Goal: Transaction & Acquisition: Purchase product/service

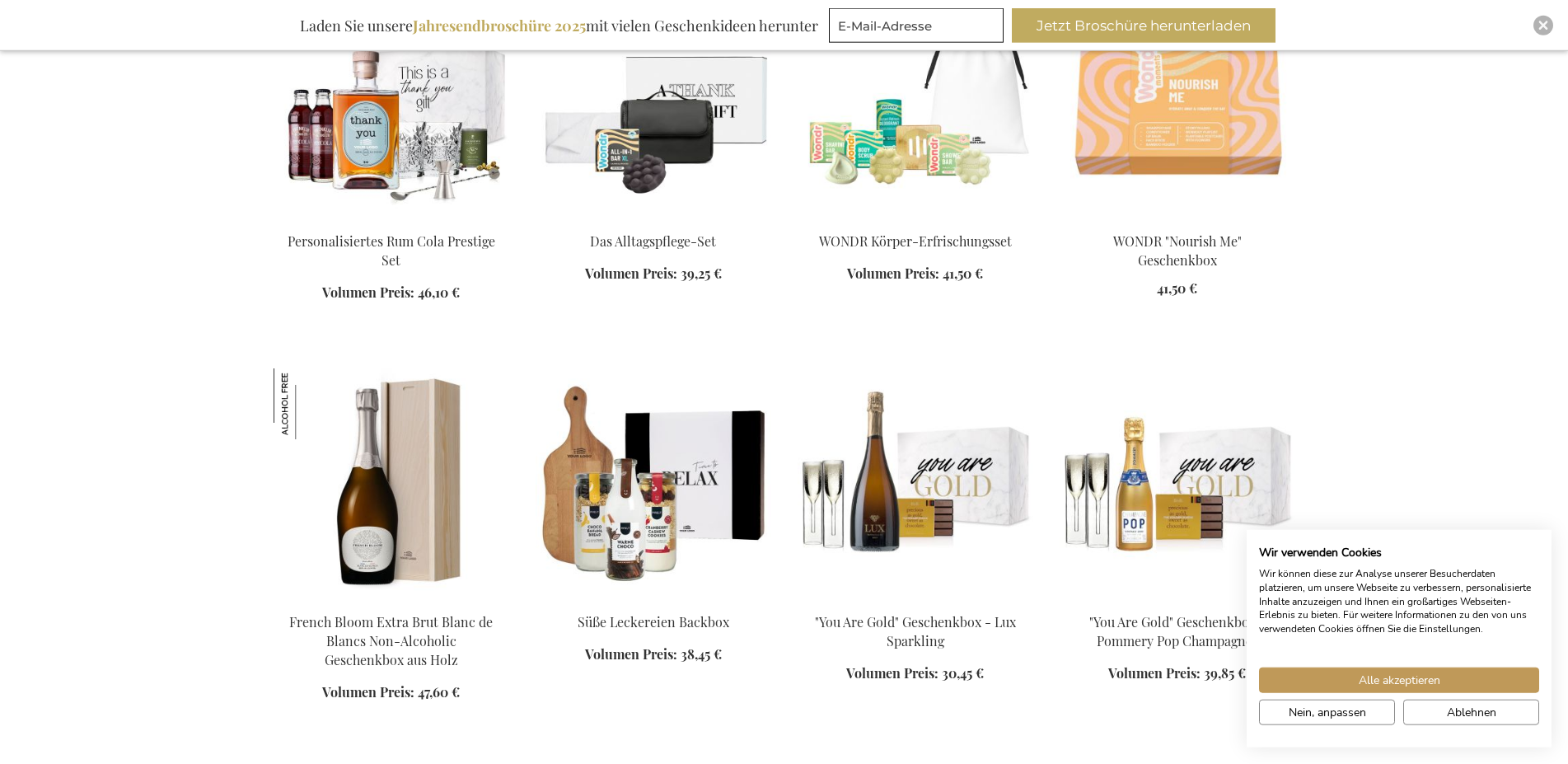
scroll to position [1230, 0]
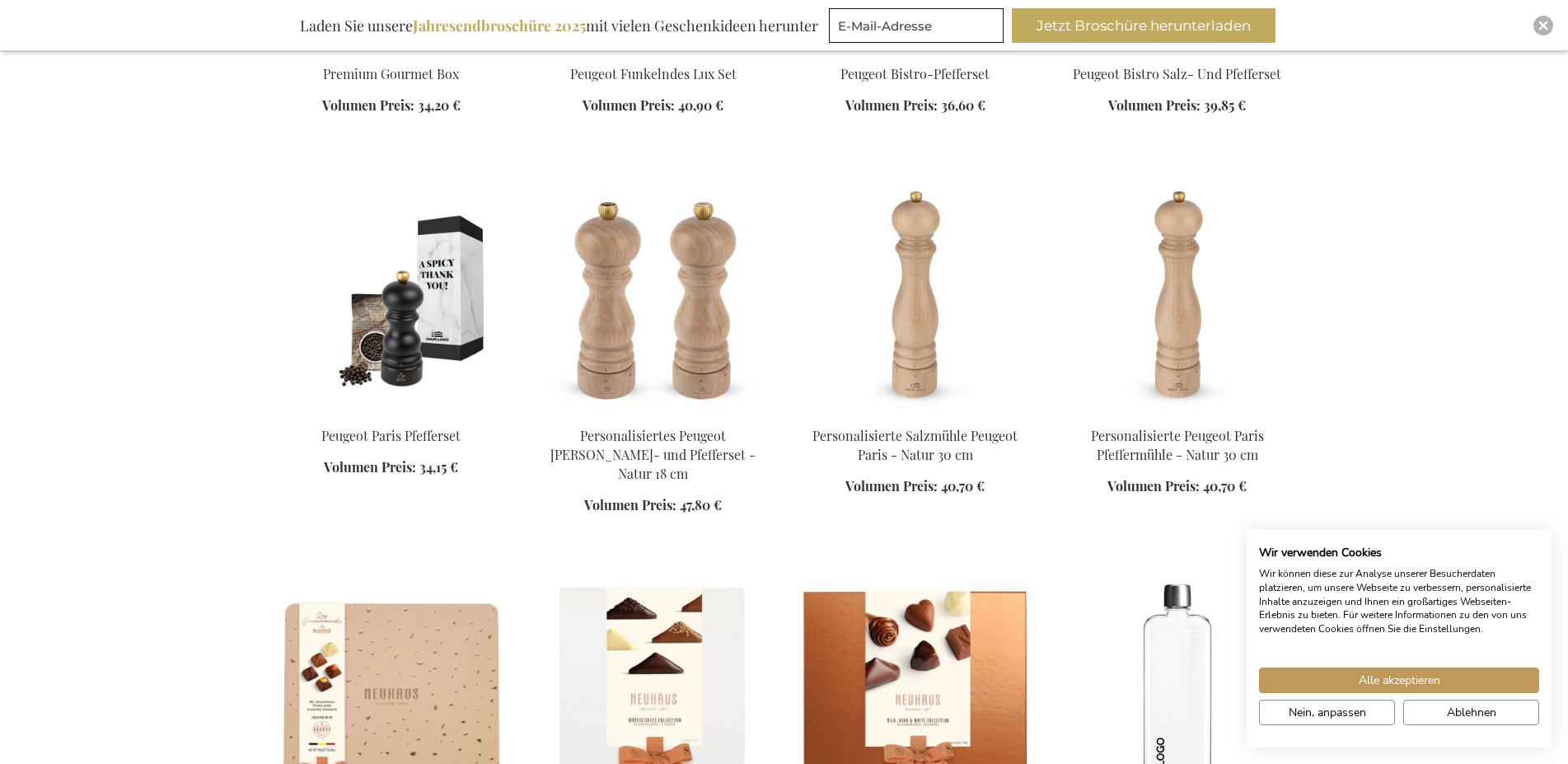
scroll to position [2024, 0]
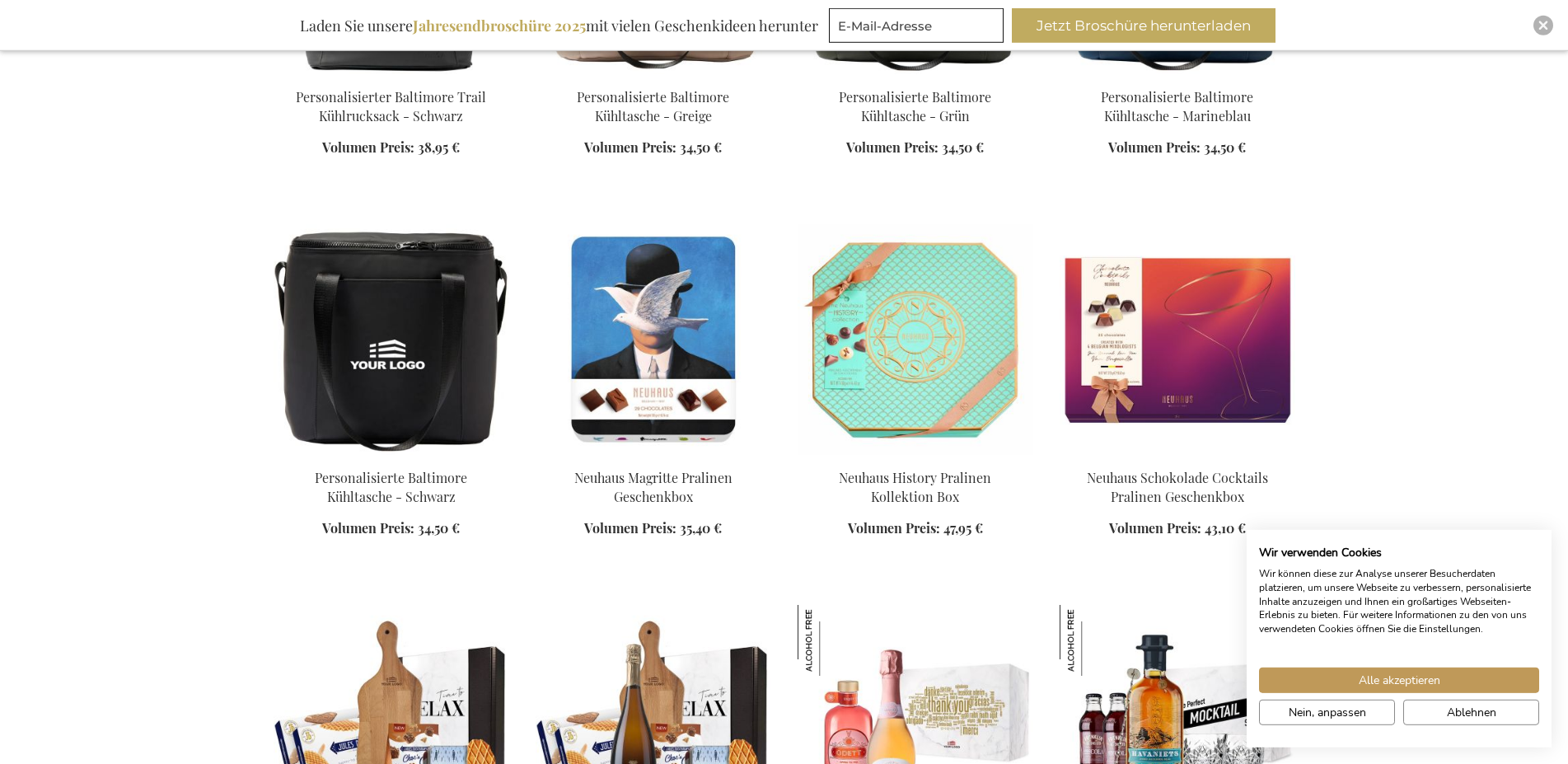
scroll to position [4408, 0]
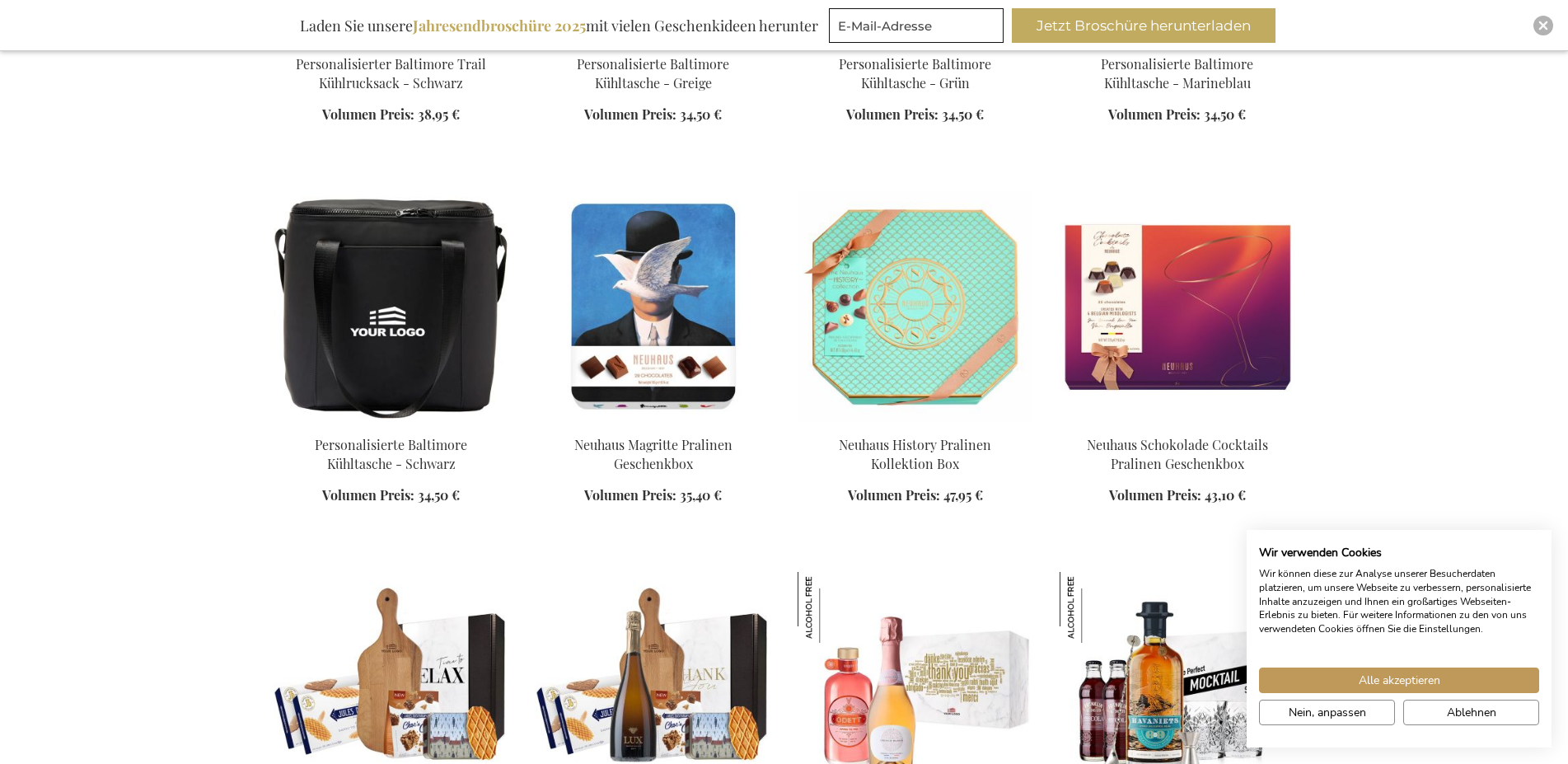
click at [683, 639] on img at bounding box center [653, 687] width 236 height 231
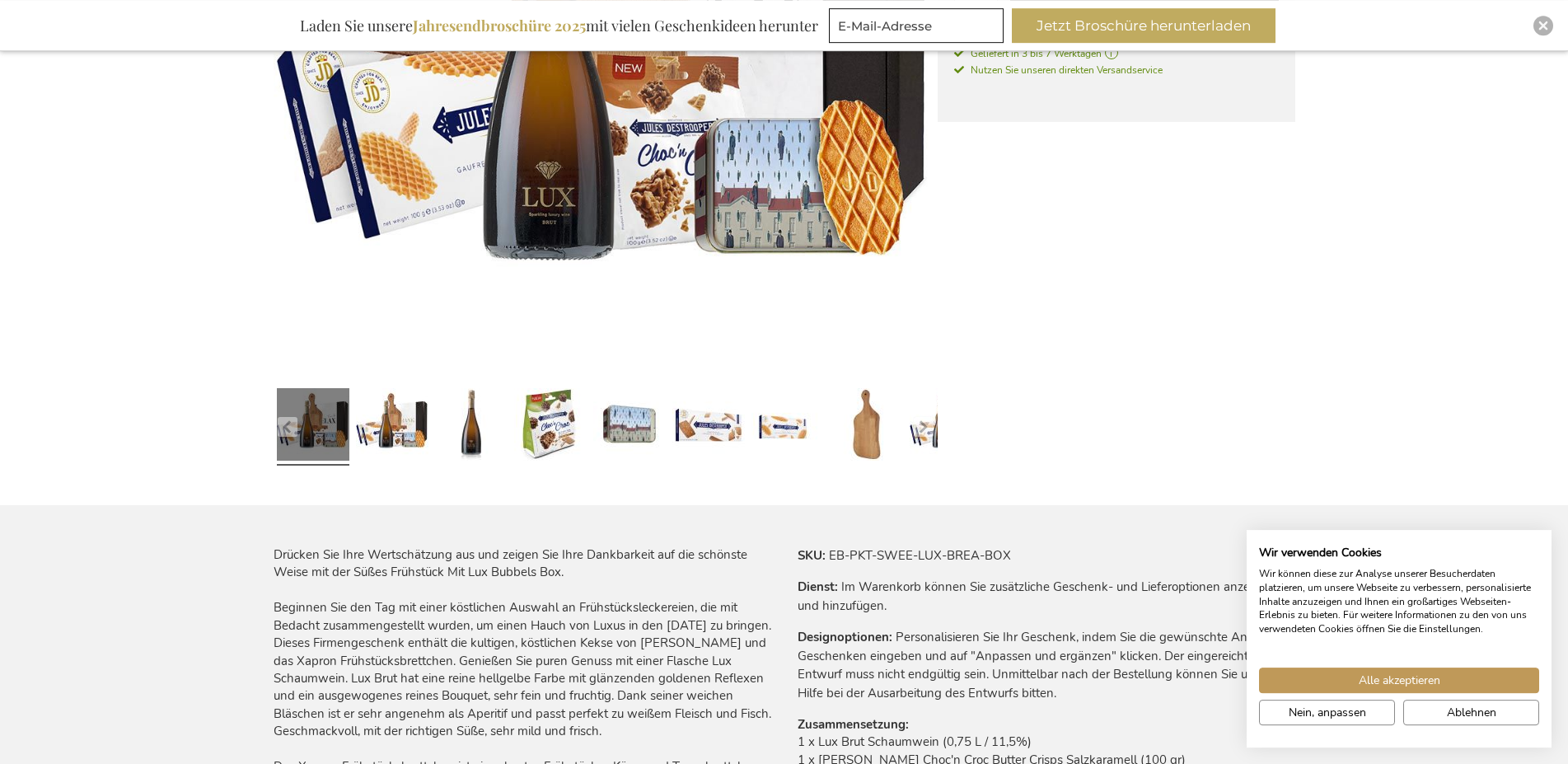
scroll to position [564, 0]
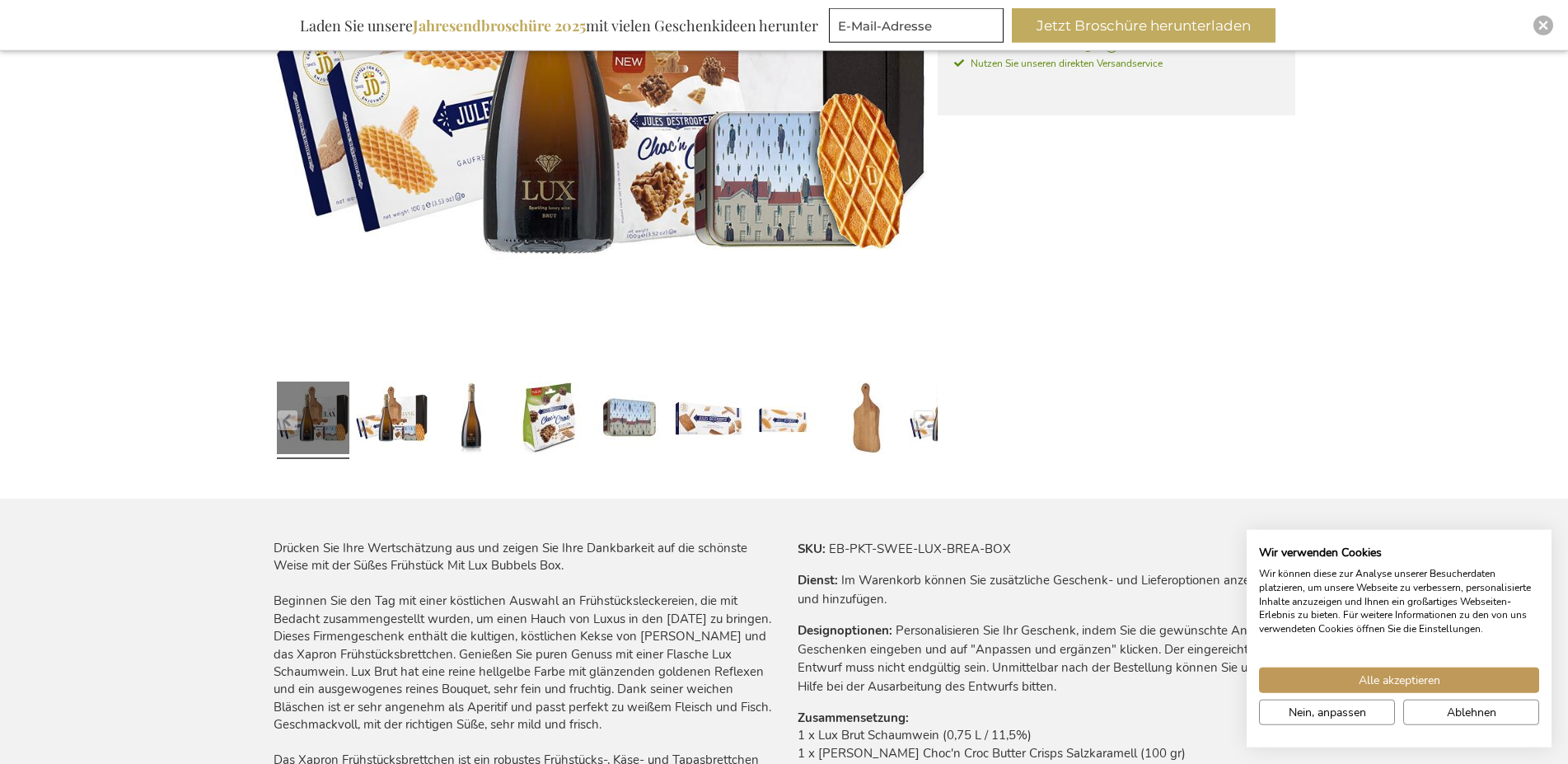
drag, startPoint x: 924, startPoint y: 423, endPoint x: 1449, endPoint y: 345, distance: 530.8
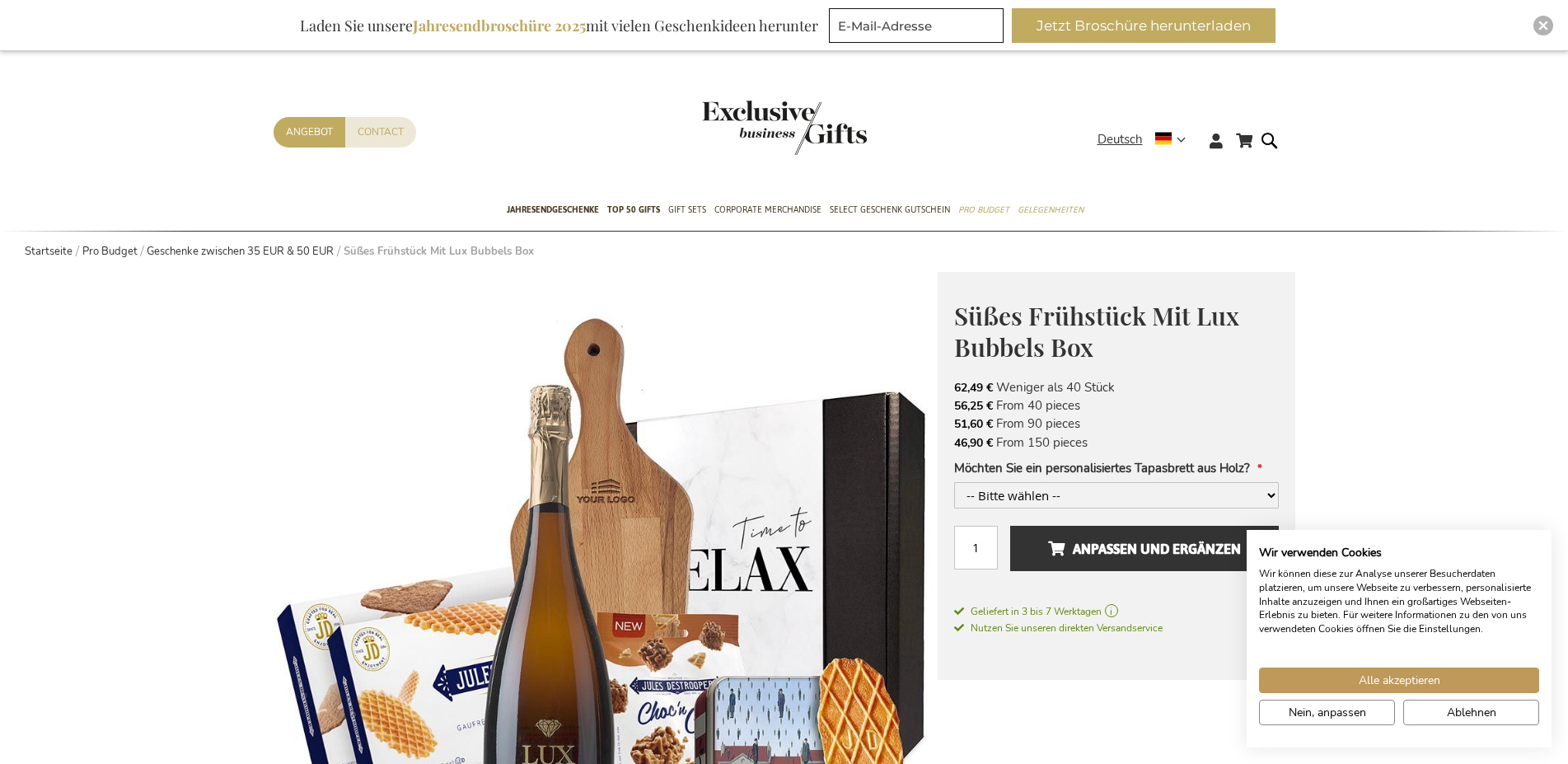
scroll to position [899, 0]
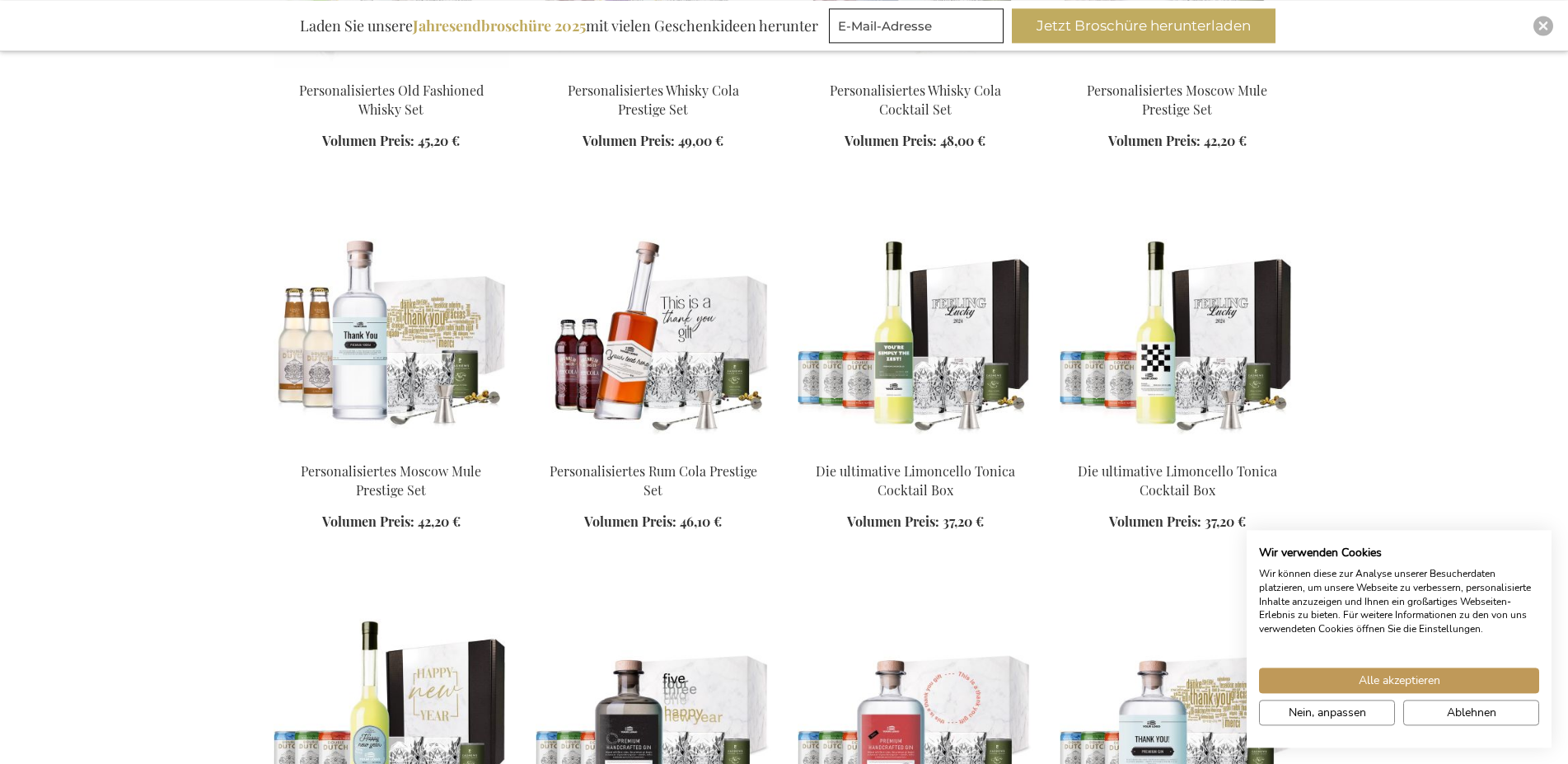
scroll to position [2530, 0]
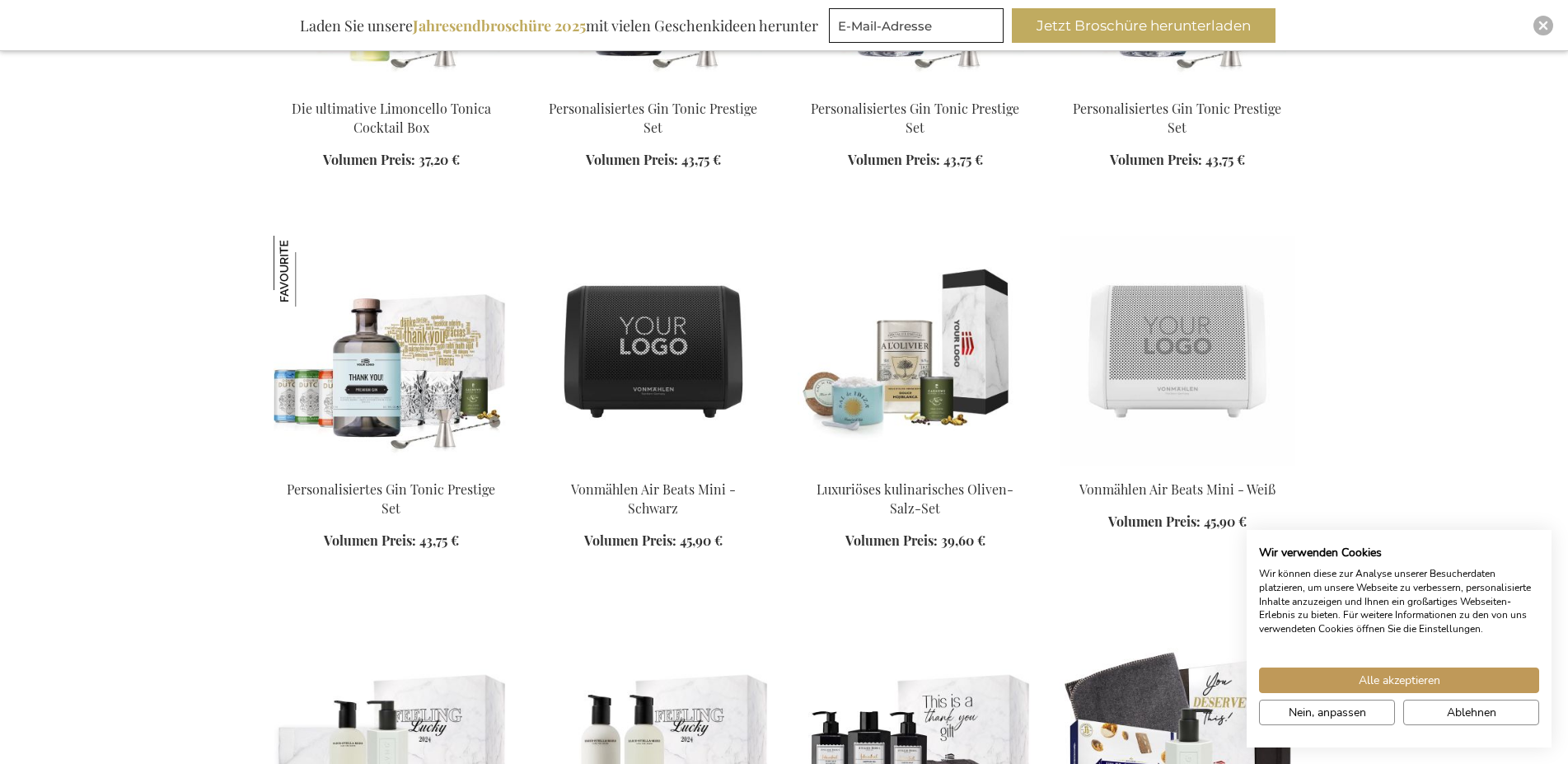
scroll to position [3365, 0]
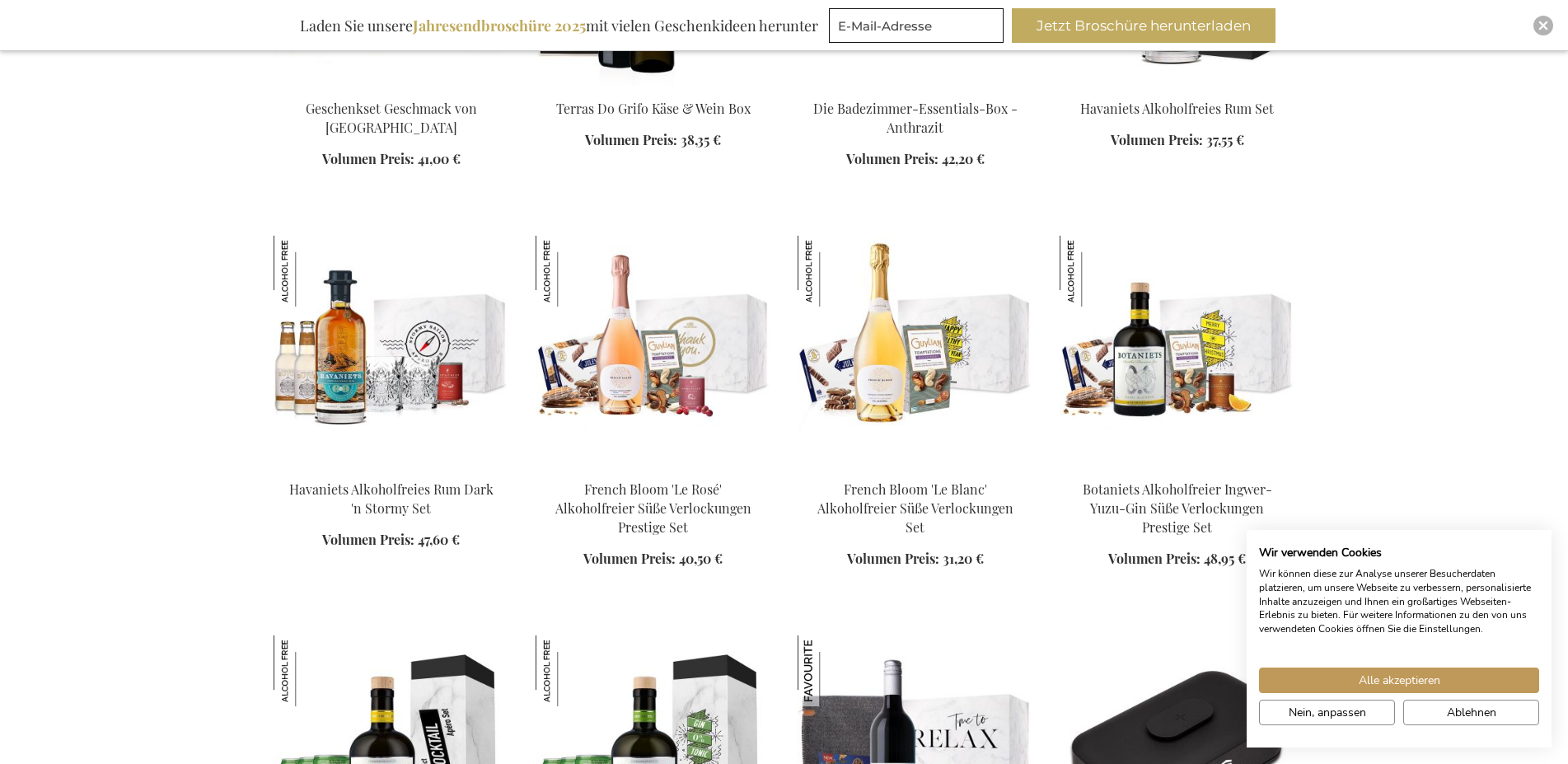
scroll to position [4508, 0]
